Goal: Task Accomplishment & Management: Use online tool/utility

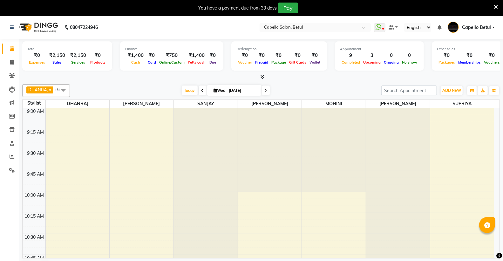
click at [493, 5] on div "You have a payment due from 33 days Pay" at bounding box center [248, 8] width 491 height 11
click at [494, 6] on icon at bounding box center [496, 7] width 4 height 6
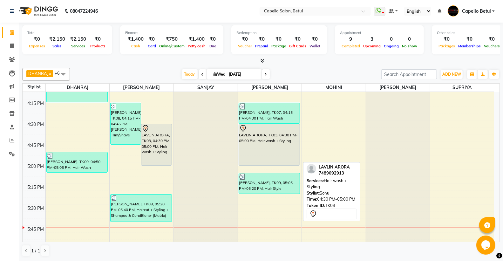
click at [266, 153] on div "LAVLIN ARORA, TK03, 04:30 PM-05:00 PM, Hair wash + Styling" at bounding box center [269, 144] width 61 height 41
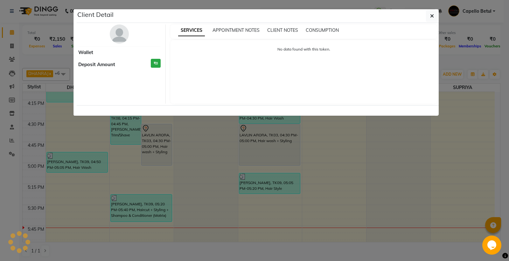
select select "7"
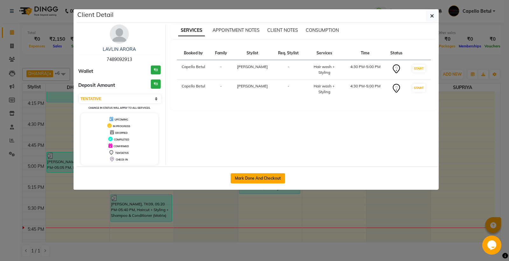
click at [250, 180] on button "Mark Done And Checkout" at bounding box center [257, 178] width 54 height 10
select select "service"
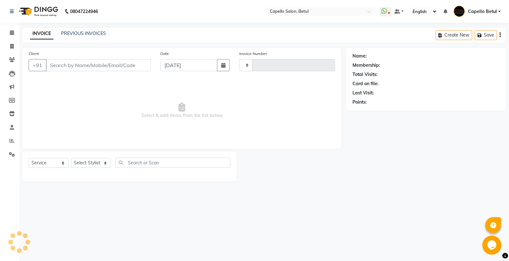
type input "0032"
select select "8951"
type input "7489092913"
select select "34695"
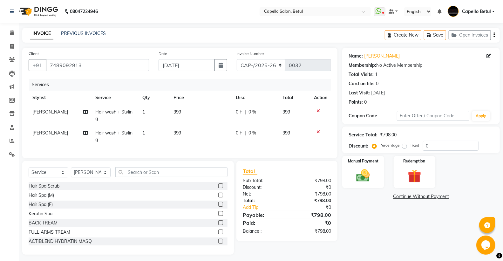
click at [212, 113] on td "399" at bounding box center [201, 115] width 62 height 21
select select "20307"
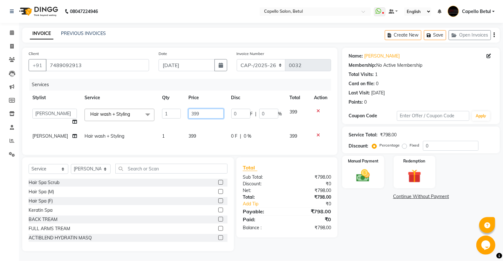
click at [212, 113] on input "399" at bounding box center [205, 114] width 35 height 10
type input "3"
type input "400"
drag, startPoint x: 77, startPoint y: 141, endPoint x: 88, endPoint y: 138, distance: 11.2
click at [80, 141] on tr "[PERSON_NAME] Hair wash + Styling 1 399 0 F | 0 % 399" at bounding box center [180, 136] width 303 height 14
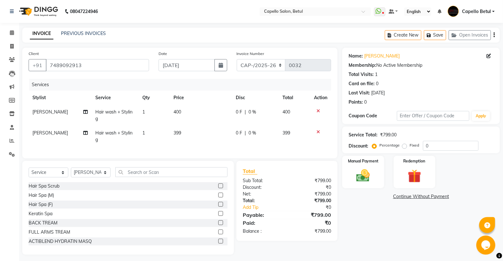
click at [100, 133] on span "Hair wash + Styling" at bounding box center [113, 136] width 37 height 12
select select "34695"
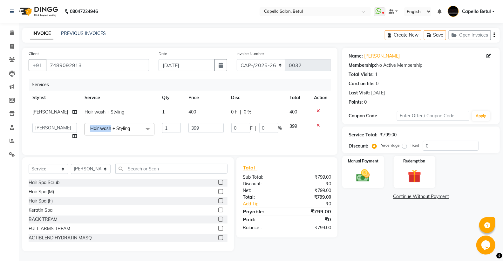
click at [101, 133] on span "Hair wash + Styling x" at bounding box center [120, 129] width 70 height 12
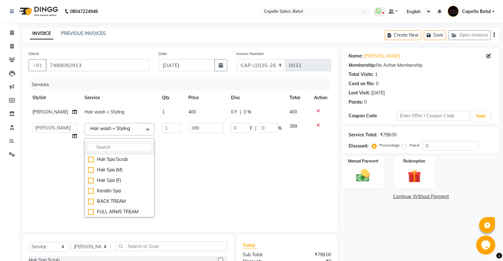
click at [101, 148] on input "multiselect-search" at bounding box center [119, 147] width 63 height 7
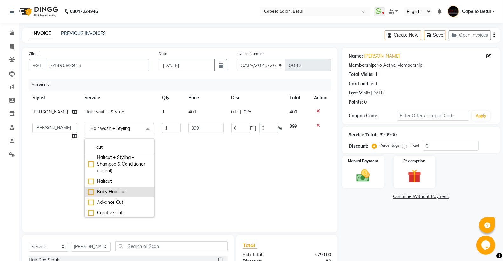
scroll to position [71, 0]
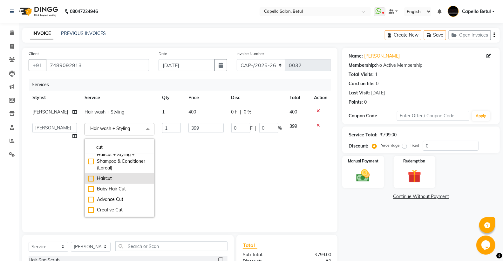
type input "cut"
click at [88, 180] on div "Haircut" at bounding box center [119, 178] width 63 height 7
checkbox input "true"
click at [195, 129] on input "99" at bounding box center [205, 128] width 35 height 10
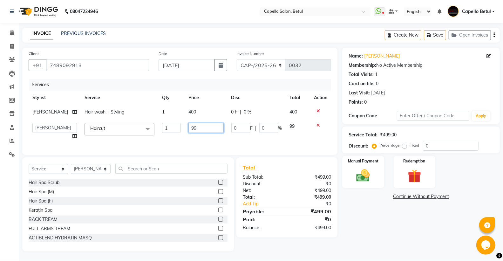
type input "9"
type input "200"
click at [106, 172] on select "Select Stylist ADMIN Capello Betul [PERSON_NAME] [PERSON_NAME] POOJA SOLANKI (M…" at bounding box center [91, 169] width 40 height 10
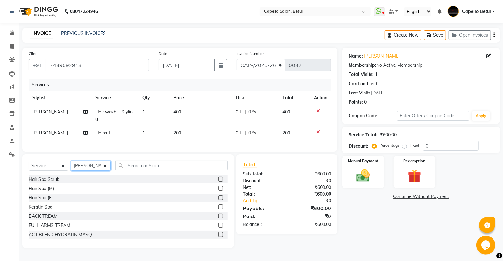
select select "14474"
click at [71, 166] on select "Select Stylist ADMIN Capello Betul [PERSON_NAME] [PERSON_NAME] POOJA SOLANKI (M…" at bounding box center [91, 166] width 40 height 10
click at [146, 170] on input "text" at bounding box center [171, 166] width 112 height 10
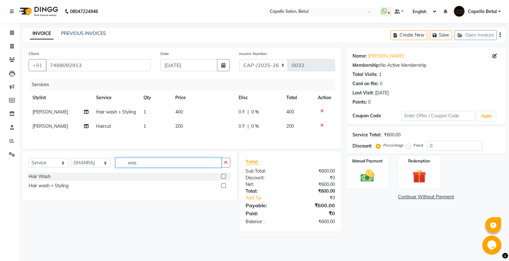
type input "was"
click at [223, 179] on label at bounding box center [223, 176] width 5 height 5
click at [223, 179] on input "checkbox" at bounding box center [223, 176] width 4 height 4
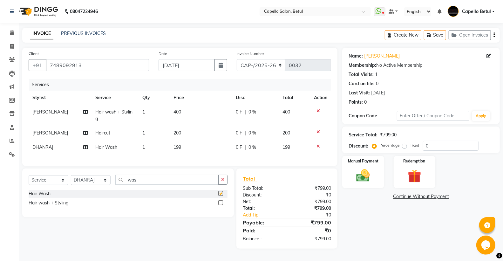
click at [209, 146] on td "199" at bounding box center [201, 147] width 62 height 14
checkbox input "false"
select select "14474"
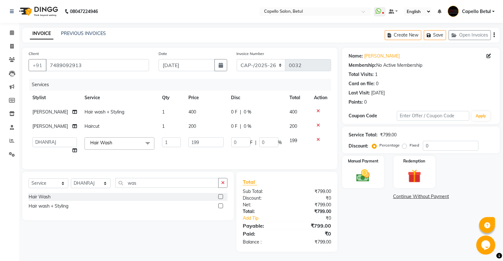
click at [202, 153] on td "199" at bounding box center [206, 145] width 43 height 24
click at [206, 147] on td "199" at bounding box center [206, 145] width 43 height 24
click at [206, 145] on input "199" at bounding box center [205, 142] width 35 height 10
type input "1"
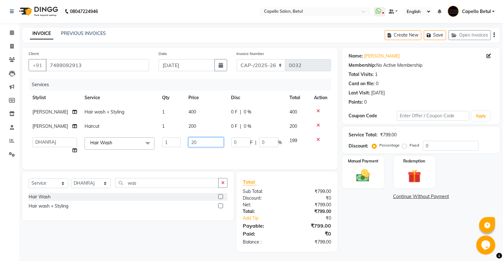
type input "200"
click at [202, 154] on td "200" at bounding box center [206, 145] width 43 height 24
select select "14474"
click at [219, 182] on div "Select Service Product Membership Package Voucher Prepaid Gift Card Select Styl…" at bounding box center [128, 196] width 212 height 49
click at [220, 185] on button "button" at bounding box center [222, 183] width 9 height 10
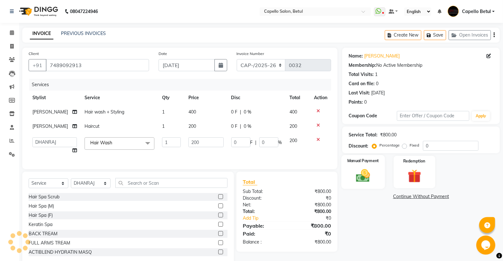
click at [345, 173] on div "Manual Payment" at bounding box center [363, 172] width 44 height 34
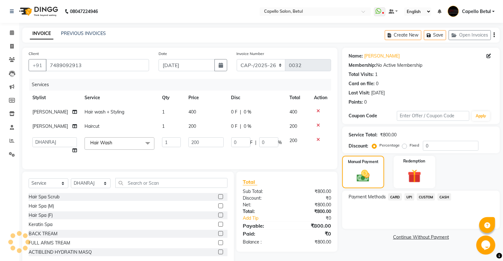
click at [448, 195] on span "CASH" at bounding box center [445, 196] width 14 height 7
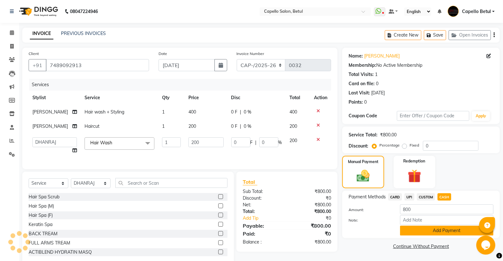
click at [444, 230] on button "Add Payment" at bounding box center [446, 231] width 93 height 10
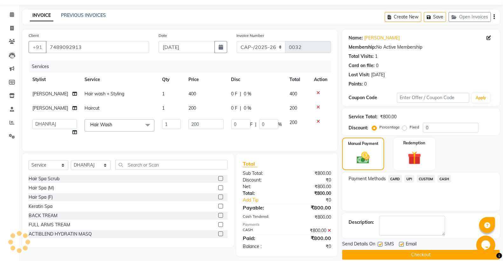
scroll to position [28, 0]
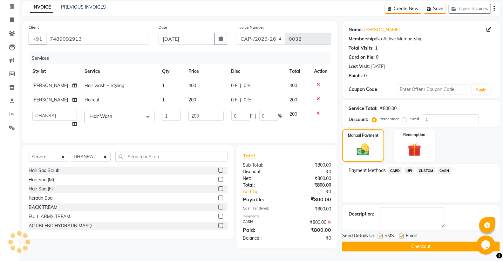
click at [417, 244] on button "Checkout" at bounding box center [421, 247] width 158 height 10
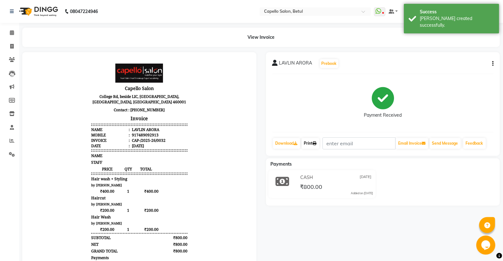
click at [316, 144] on icon at bounding box center [315, 143] width 4 height 4
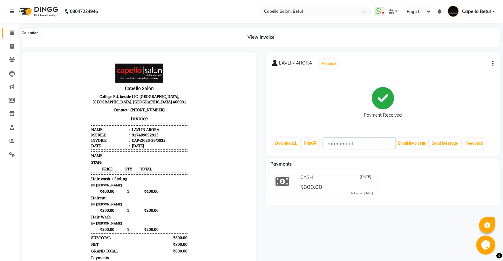
click at [8, 29] on span at bounding box center [11, 32] width 11 height 7
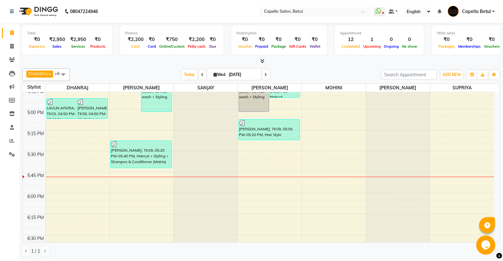
scroll to position [671, 0]
